Goal: Information Seeking & Learning: Learn about a topic

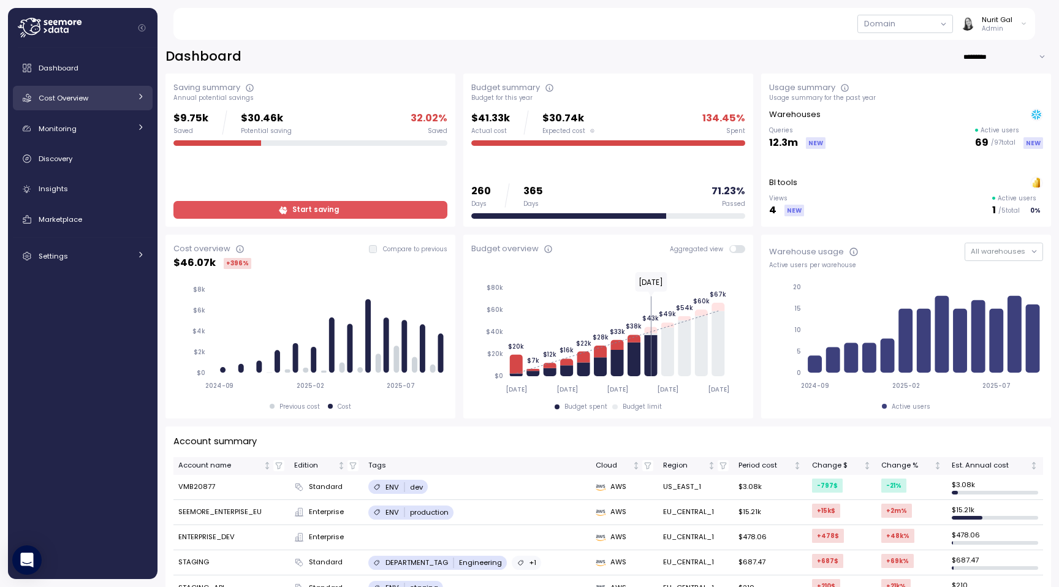
click at [107, 94] on div "Cost Overview" at bounding box center [85, 98] width 92 height 12
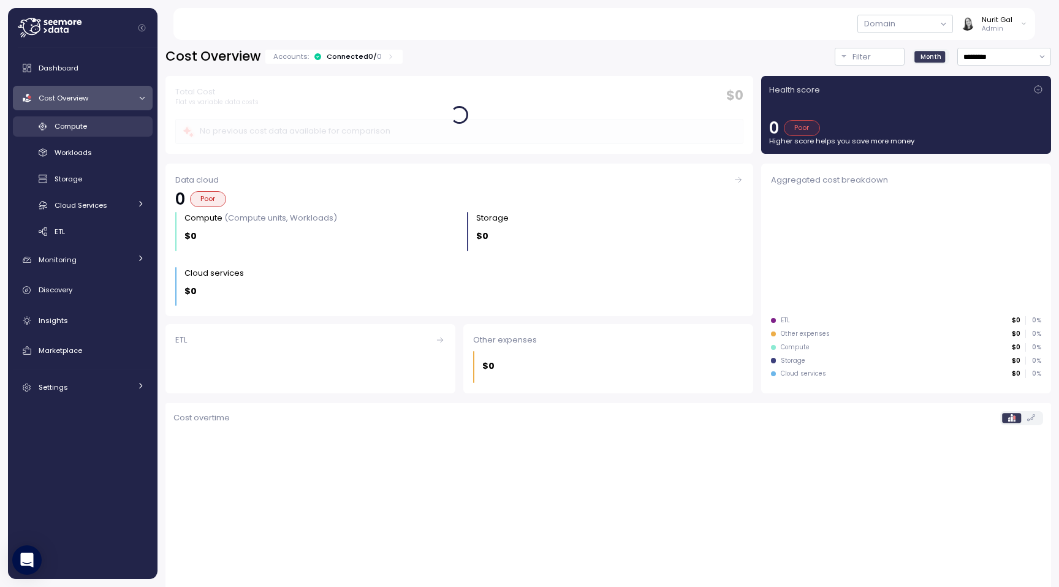
click at [99, 132] on div "Compute" at bounding box center [100, 126] width 90 height 12
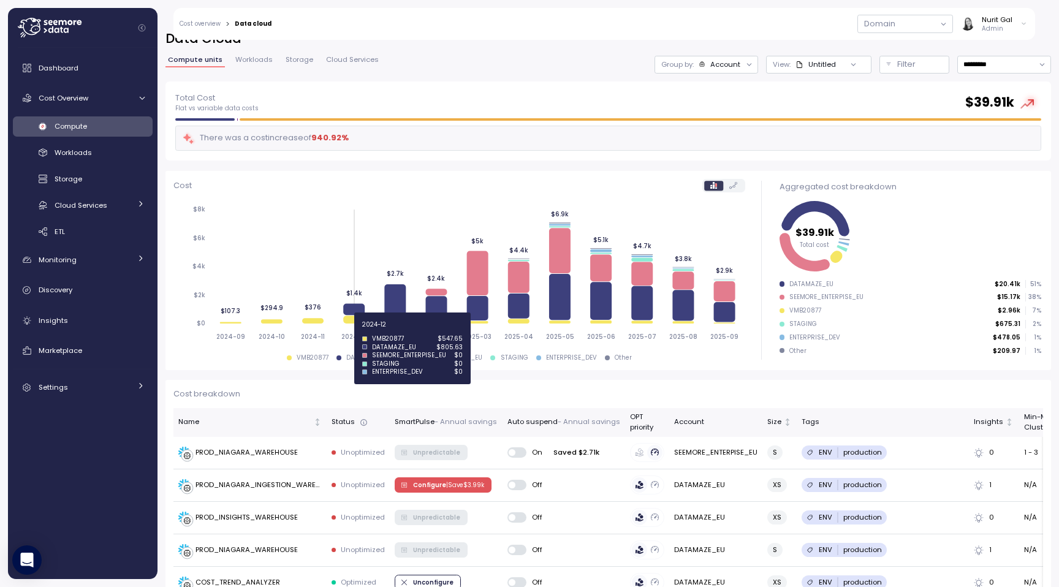
scroll to position [26, 0]
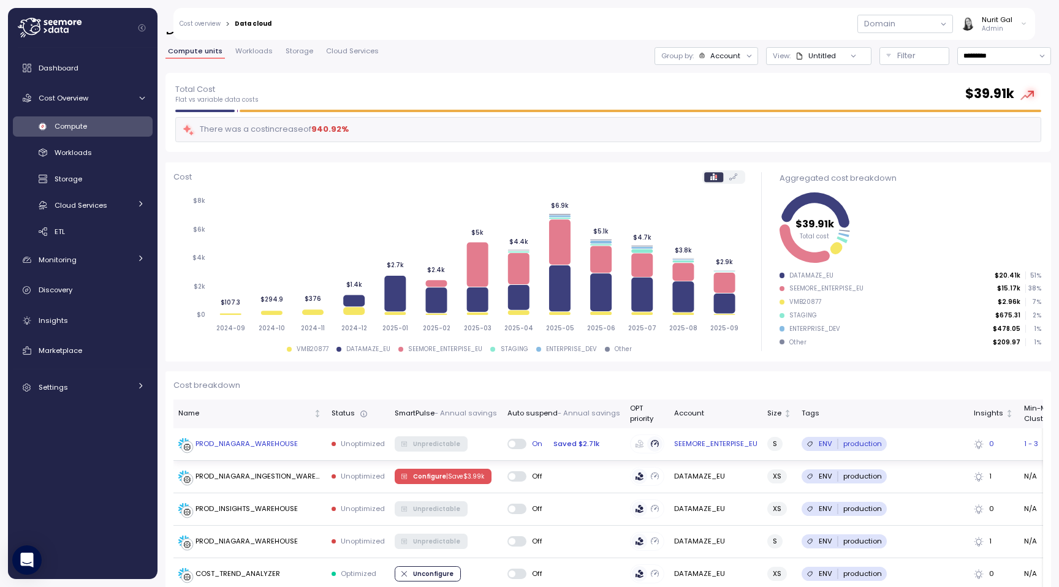
click at [249, 449] on div "PROD_NIAGARA_WAREHOUSE" at bounding box center [238, 444] width 120 height 12
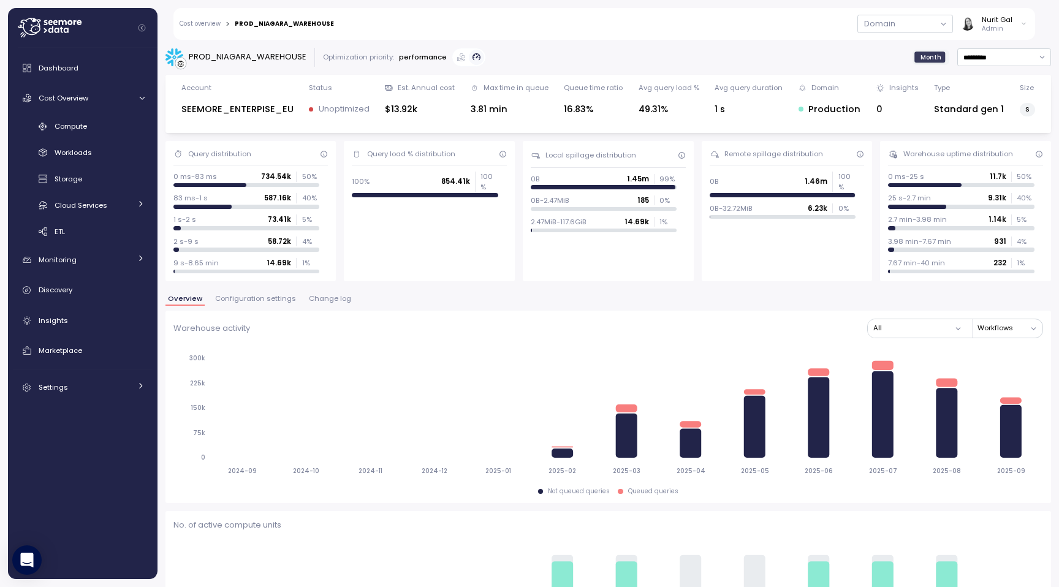
click at [262, 300] on span "Configuration settings" at bounding box center [255, 298] width 81 height 7
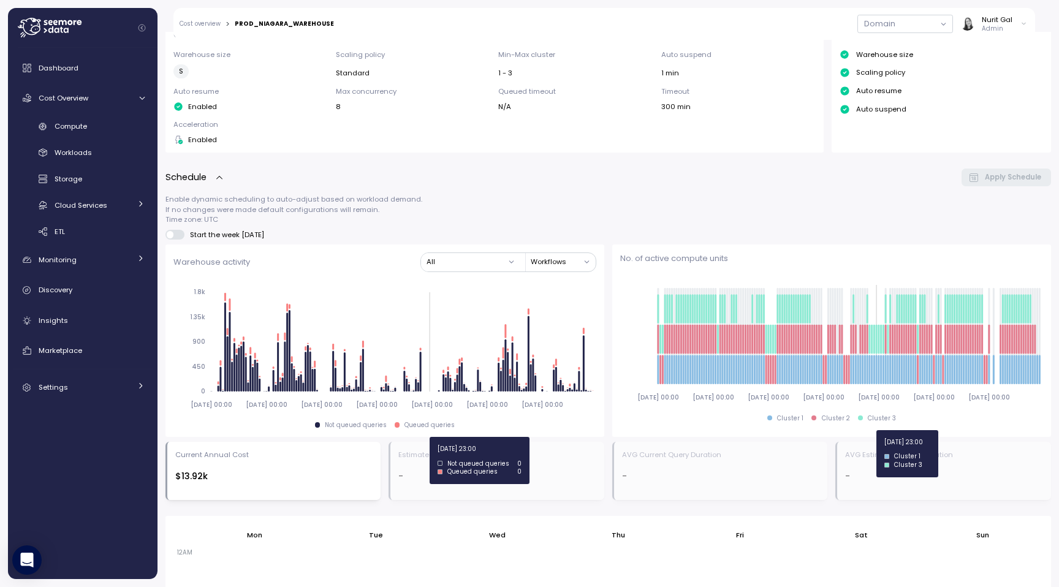
scroll to position [306, 0]
